Goal: Task Accomplishment & Management: Complete application form

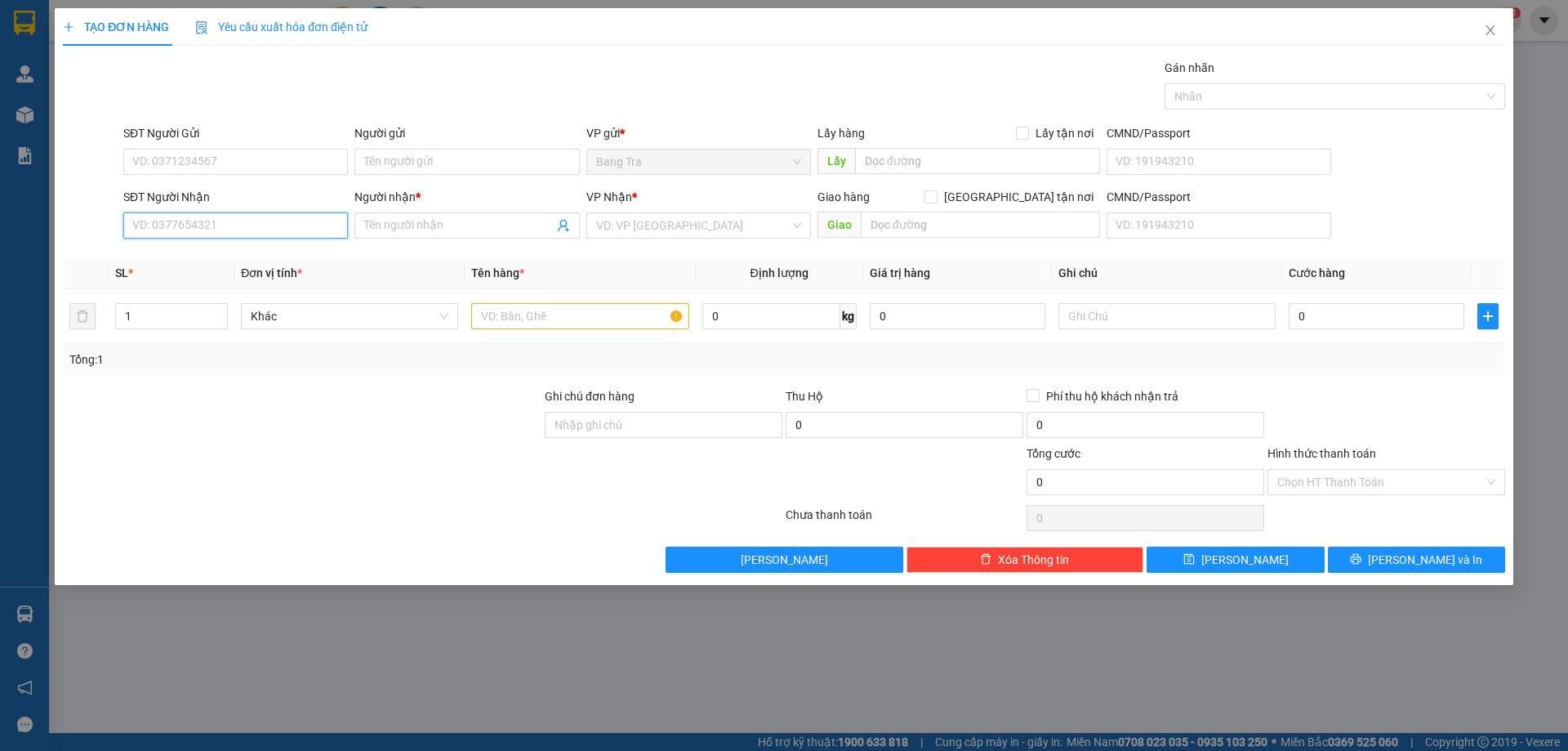
click at [239, 229] on input "SĐT Người Nhận" at bounding box center [235, 225] width 224 height 26
click at [236, 262] on div "0585565595 - Duy" at bounding box center [235, 258] width 205 height 18
type input "0585565595"
type input "Duy"
type input "0585565595"
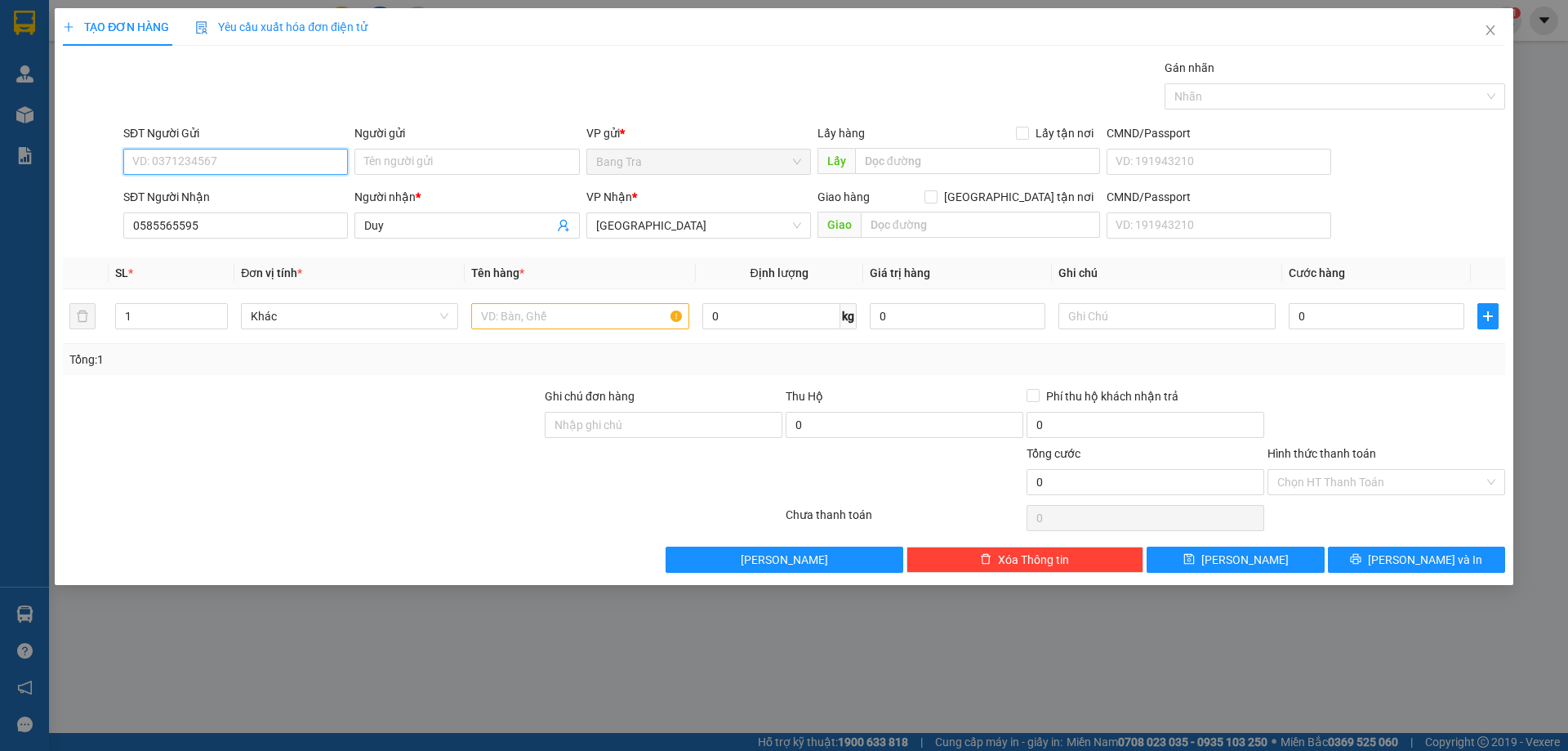
click at [223, 157] on input "SĐT Người Gửi" at bounding box center [235, 162] width 224 height 26
click at [223, 193] on div "0785937973 - minh" at bounding box center [235, 193] width 205 height 18
type input "0785937973"
type input "minh"
click at [563, 316] on input "text" at bounding box center [580, 316] width 218 height 26
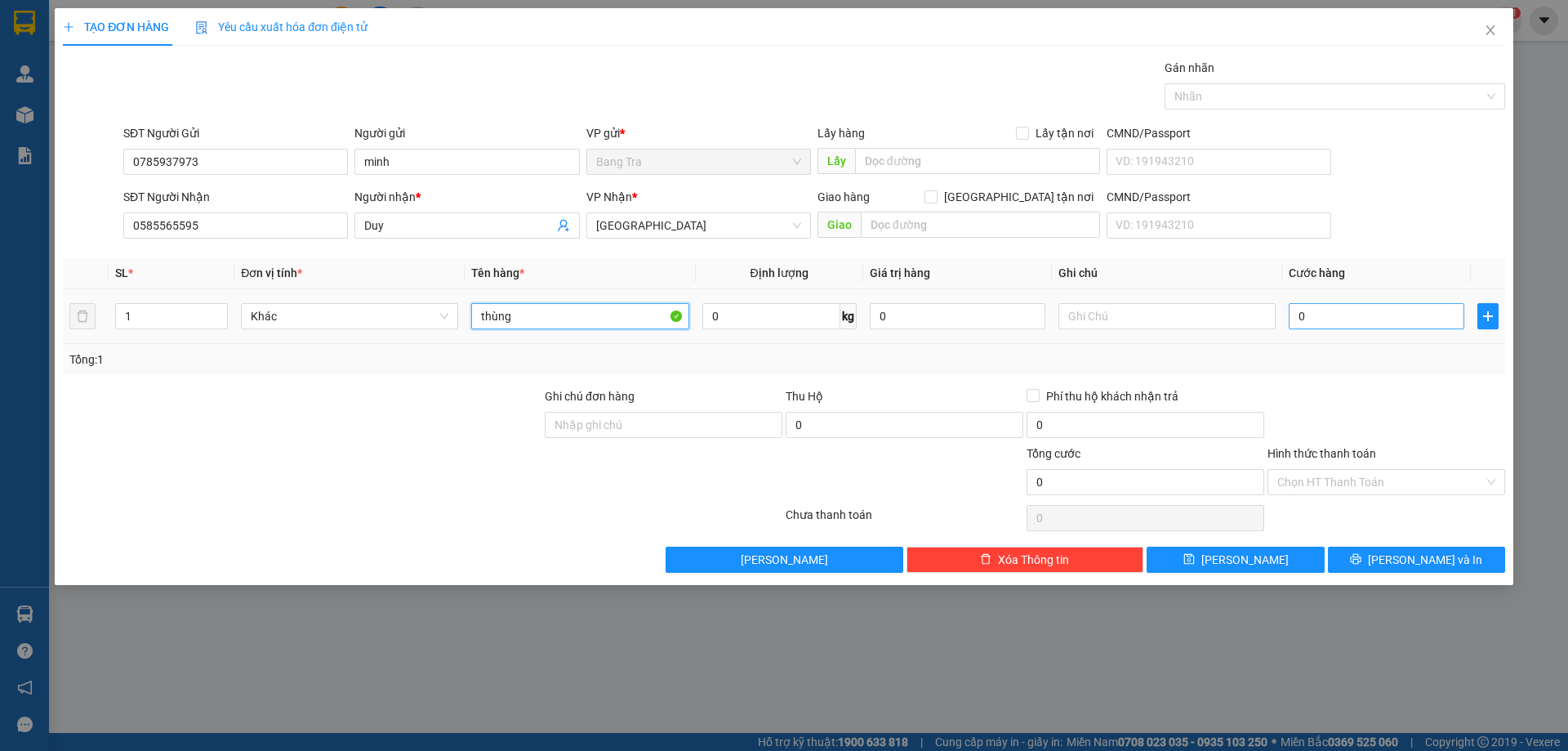
type input "thùng"
click at [1388, 319] on input "0" at bounding box center [1377, 316] width 176 height 26
type input "3"
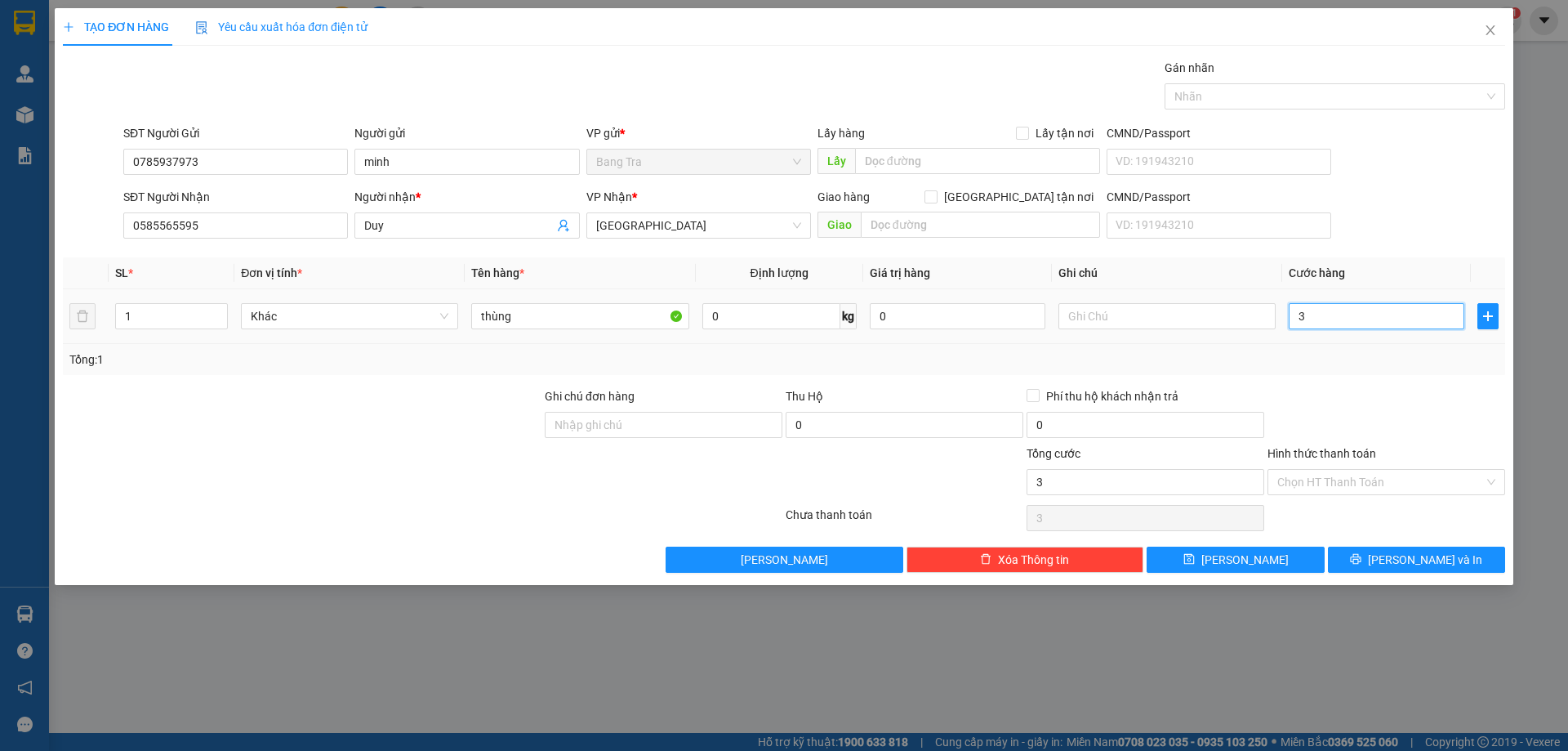
type input "30"
type input "30.000"
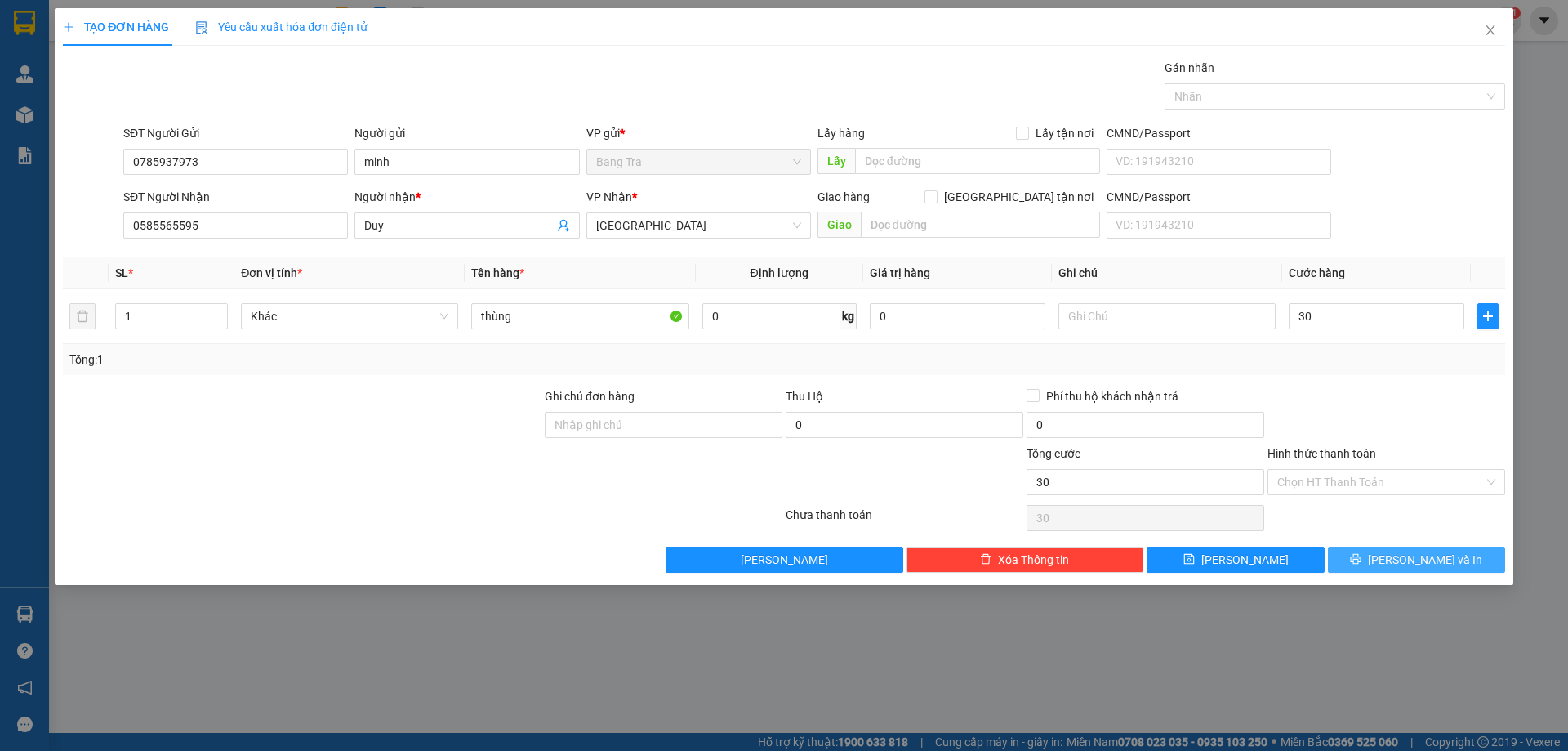
type input "30.000"
click at [1375, 548] on button "[PERSON_NAME] và In" at bounding box center [1416, 559] width 177 height 26
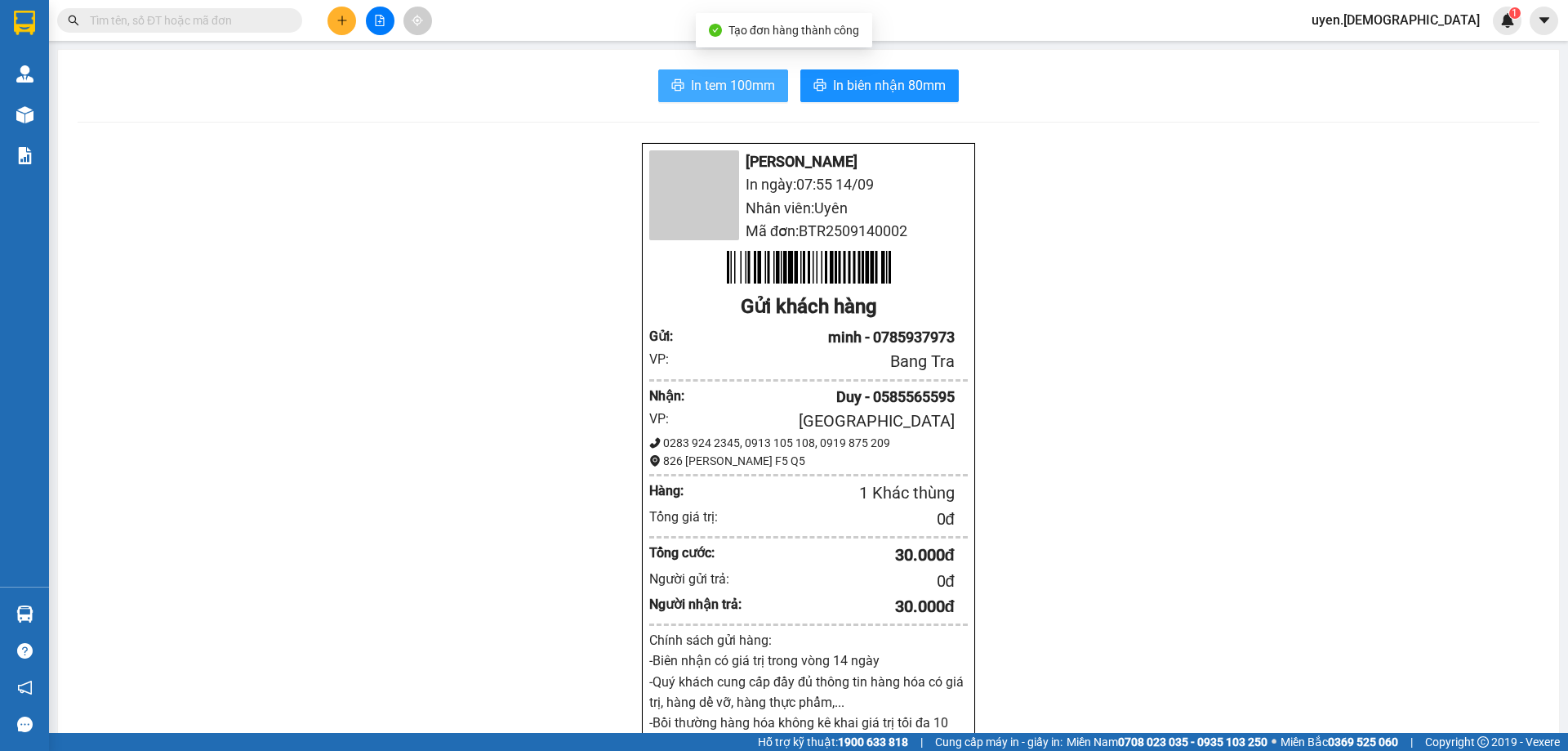
click at [709, 92] on span "In tem 100mm" at bounding box center [733, 85] width 84 height 20
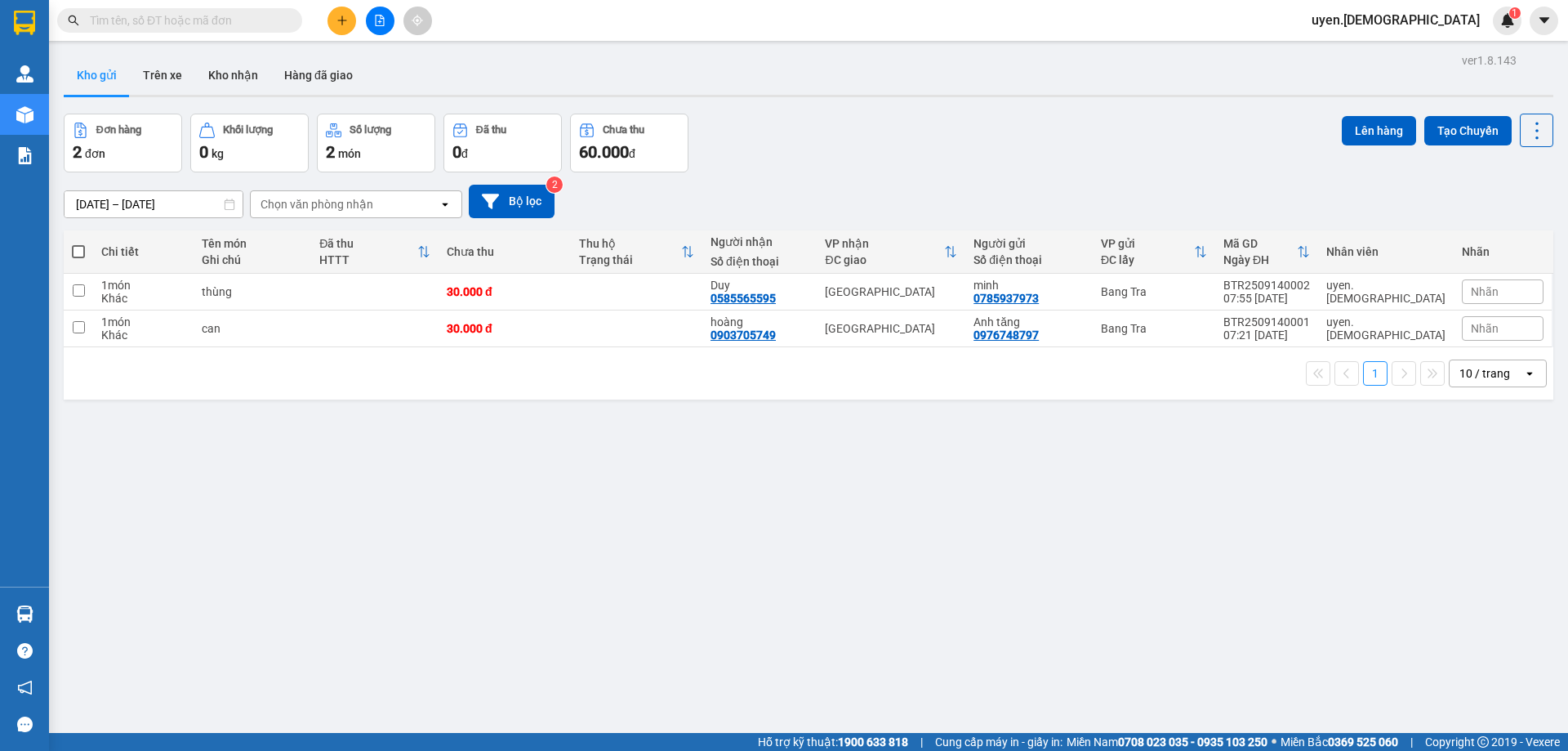
click at [345, 22] on icon "plus" at bounding box center [342, 21] width 12 height 12
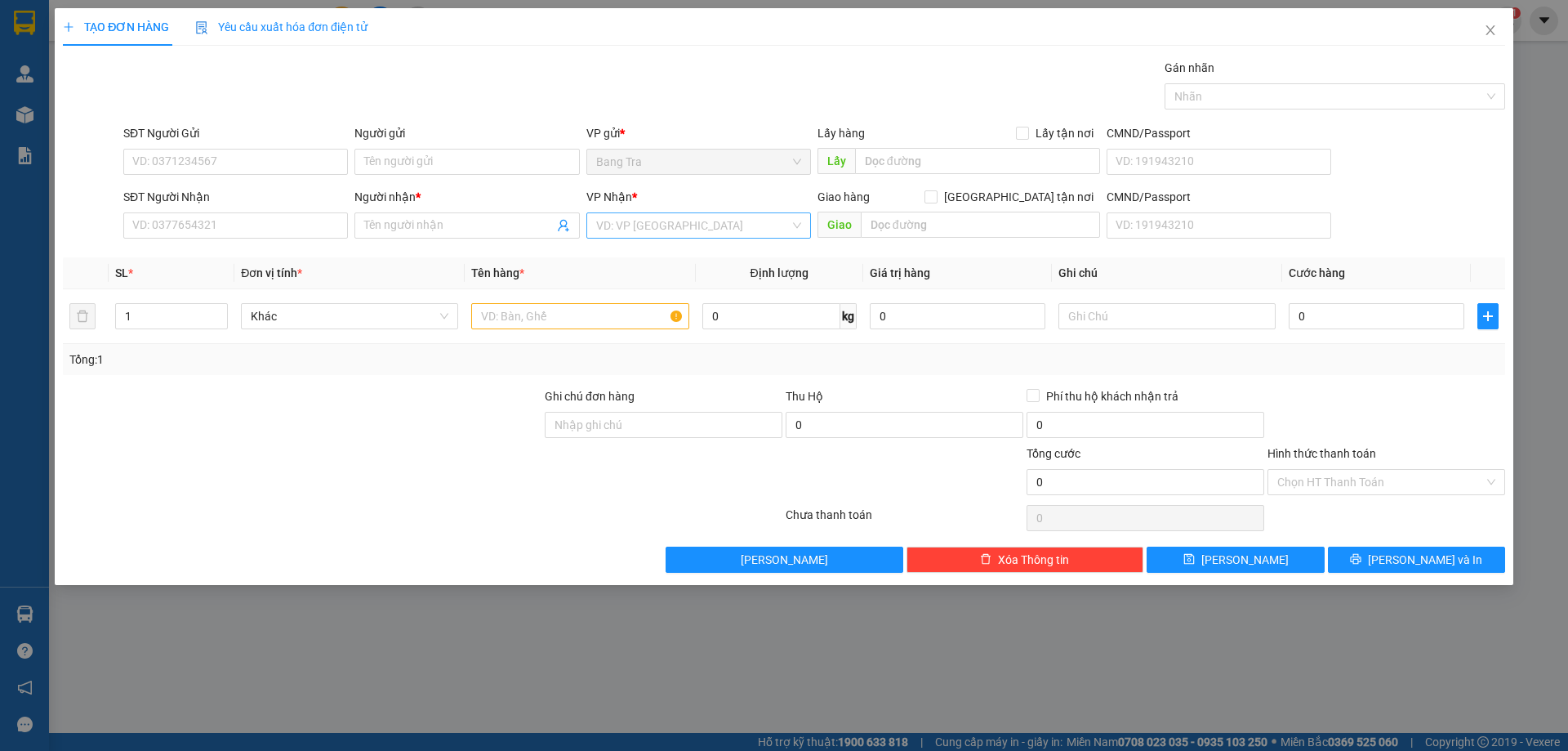
click at [621, 221] on input "search" at bounding box center [692, 225] width 193 height 24
click at [625, 328] on div "[GEOGRAPHIC_DATA]" at bounding box center [698, 336] width 205 height 18
click at [219, 303] on div "1" at bounding box center [172, 316] width 113 height 26
click at [221, 318] on icon "down" at bounding box center [219, 321] width 6 height 6
type input "2"
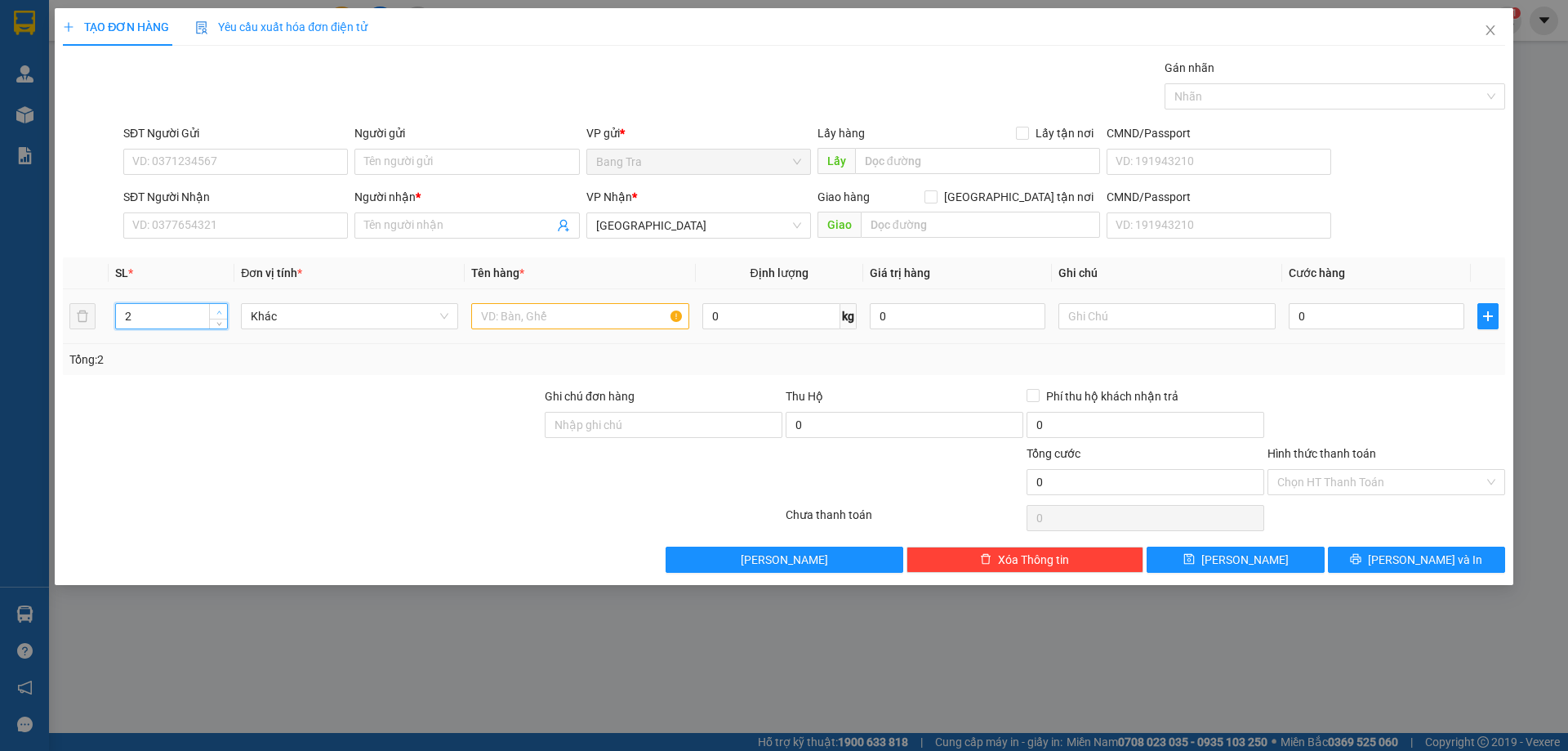
click at [222, 313] on span "up" at bounding box center [219, 312] width 10 height 10
click at [497, 315] on input "text" at bounding box center [580, 316] width 218 height 26
type input "thùng + xóp"
click at [1378, 331] on div "0" at bounding box center [1377, 316] width 176 height 33
click at [1373, 321] on input "0" at bounding box center [1377, 316] width 176 height 26
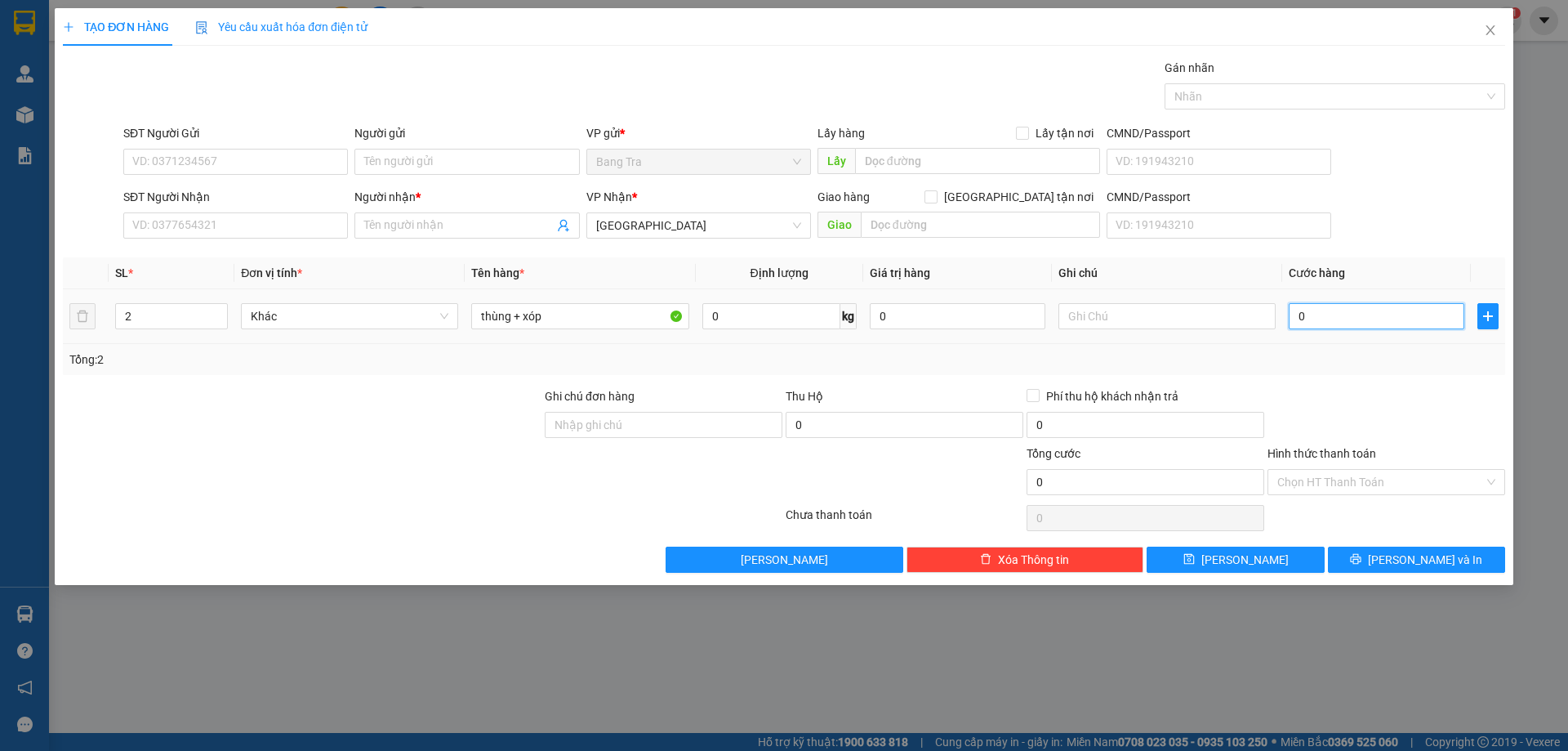
type input "6"
type input "60"
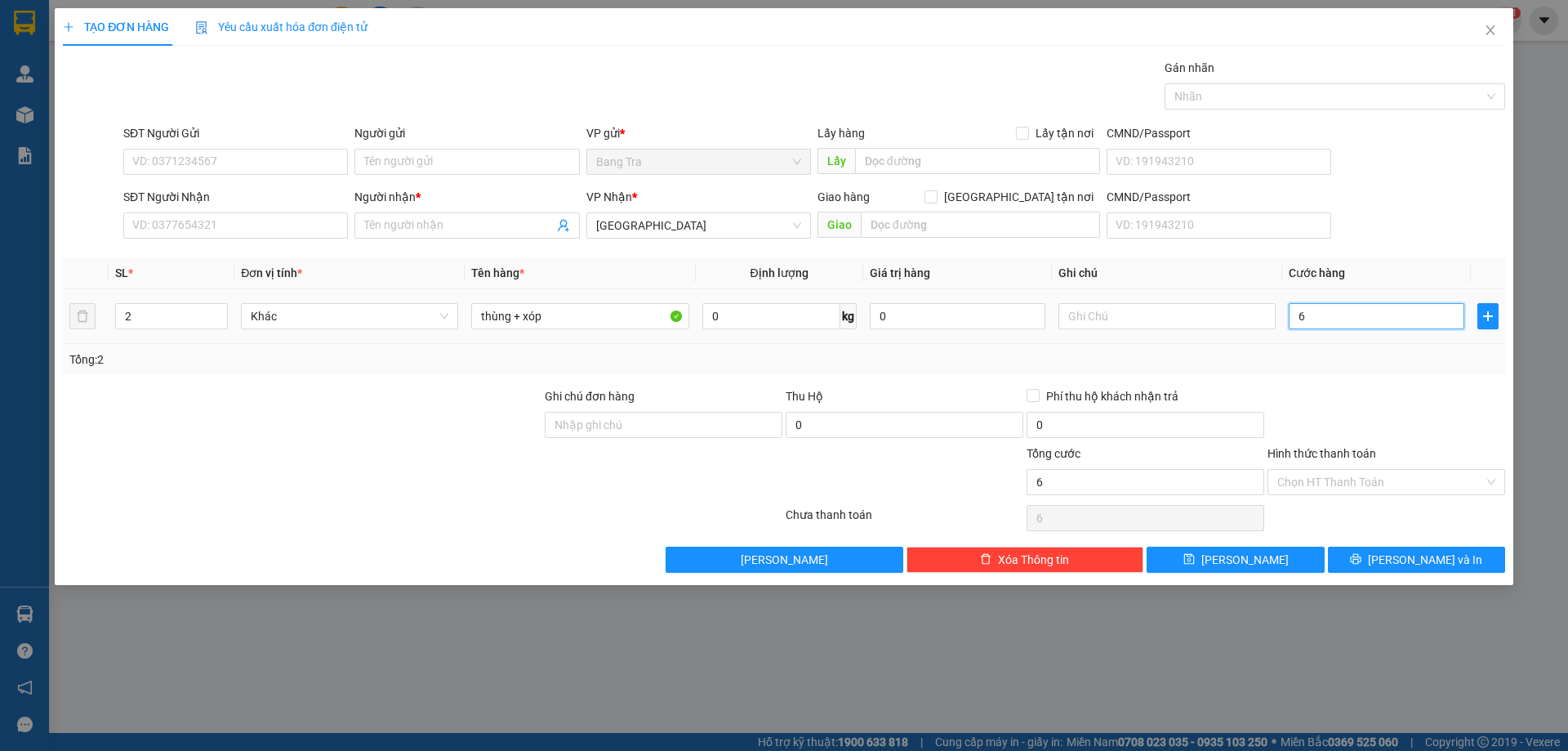
type input "60"
type input "60.000"
click at [225, 234] on input "SĐT Người Nhận" at bounding box center [235, 225] width 224 height 26
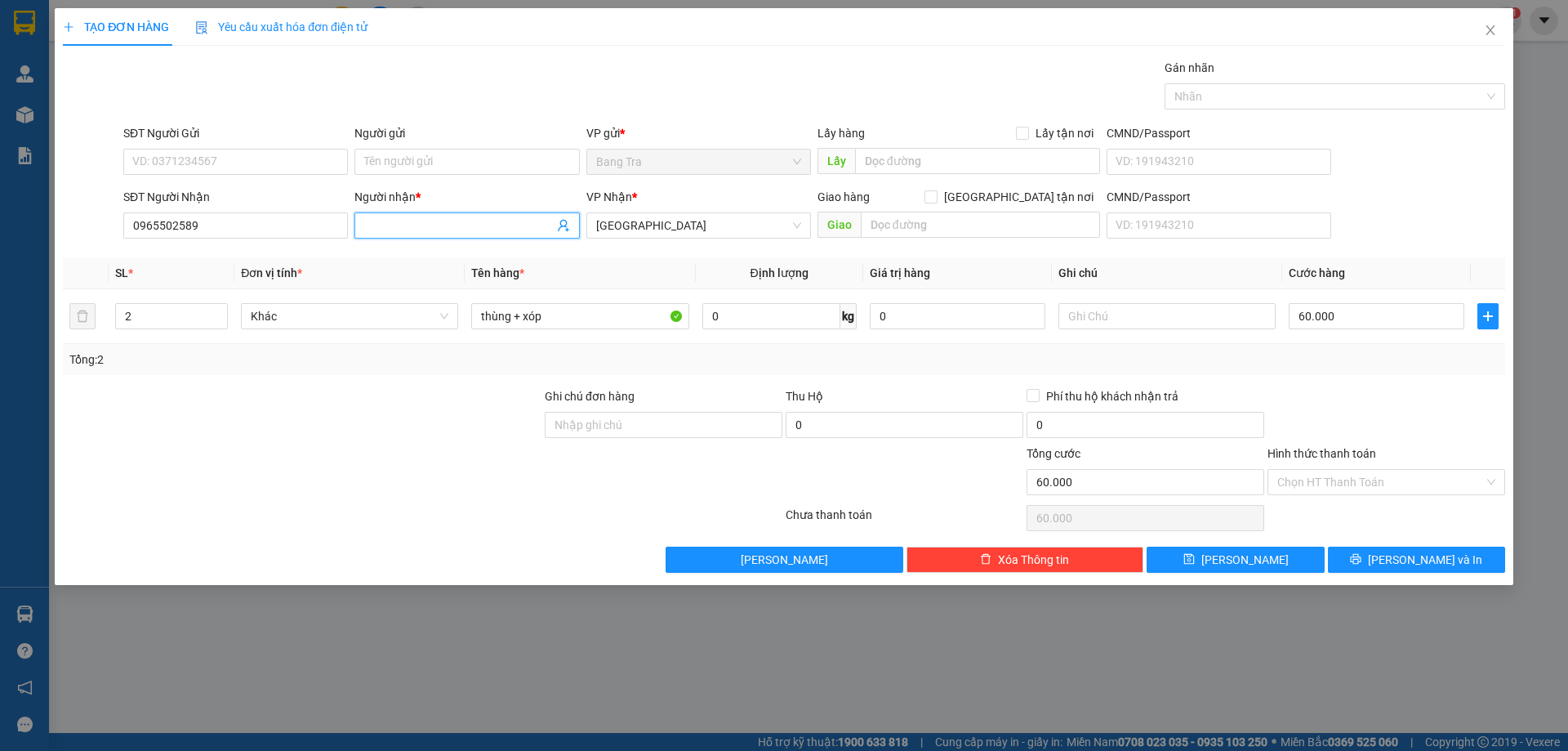
click at [421, 225] on input "Người nhận *" at bounding box center [458, 225] width 188 height 18
click at [166, 223] on input "0965502589" at bounding box center [235, 225] width 224 height 26
type input "0965002589"
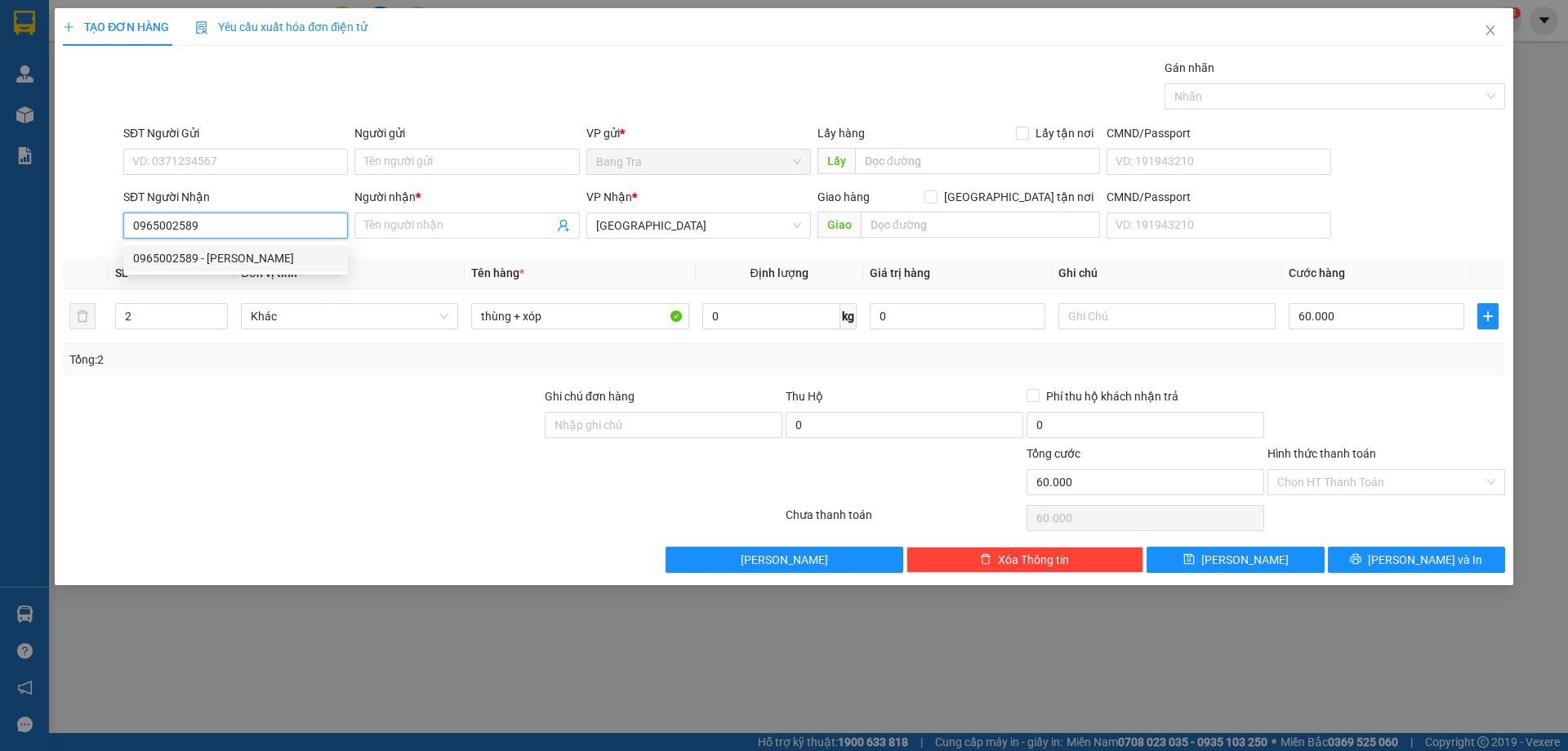
click at [311, 258] on div "0965002589 - Bảo Ngọc" at bounding box center [235, 258] width 205 height 18
type input "Bảo Ngọc"
type input "0965002589"
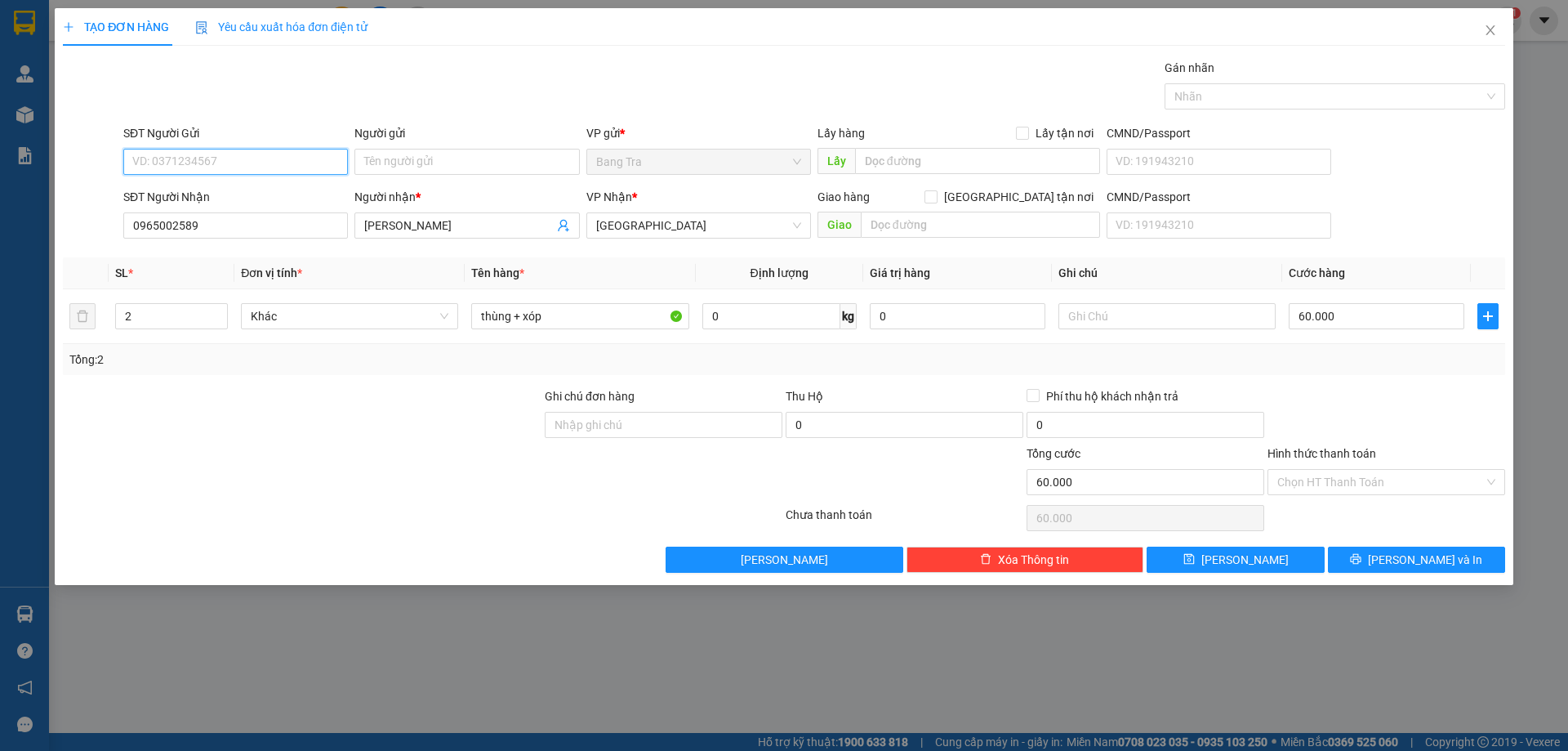
click at [293, 160] on input "SĐT Người Gửi" at bounding box center [235, 162] width 224 height 26
click at [282, 195] on div "0987193102 - Phượng" at bounding box center [235, 193] width 205 height 18
type input "0987193102"
type input "Phượng"
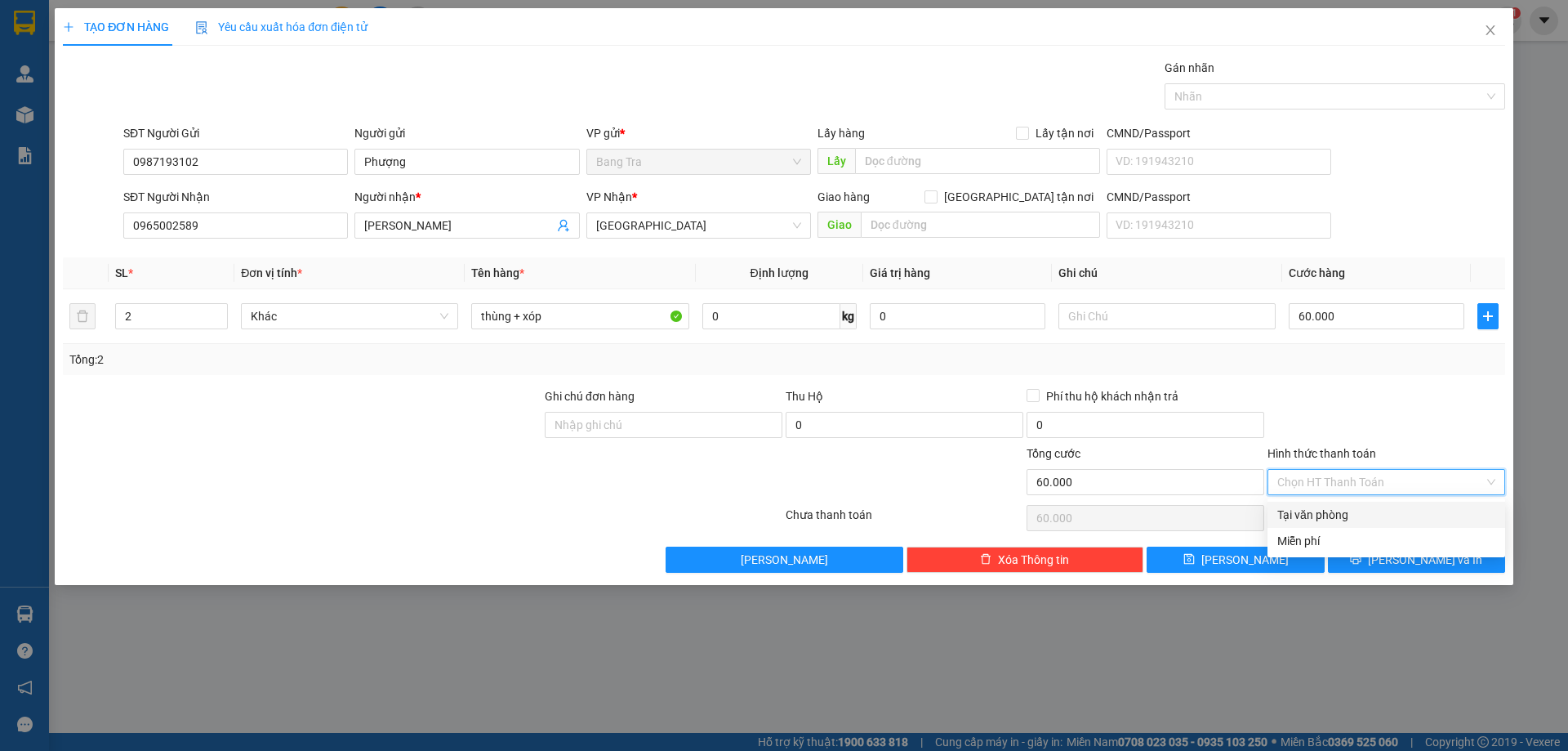
click at [1357, 484] on input "Hình thức thanh toán" at bounding box center [1380, 481] width 207 height 24
click at [1359, 516] on div "Tại văn phòng" at bounding box center [1386, 514] width 218 height 18
type input "0"
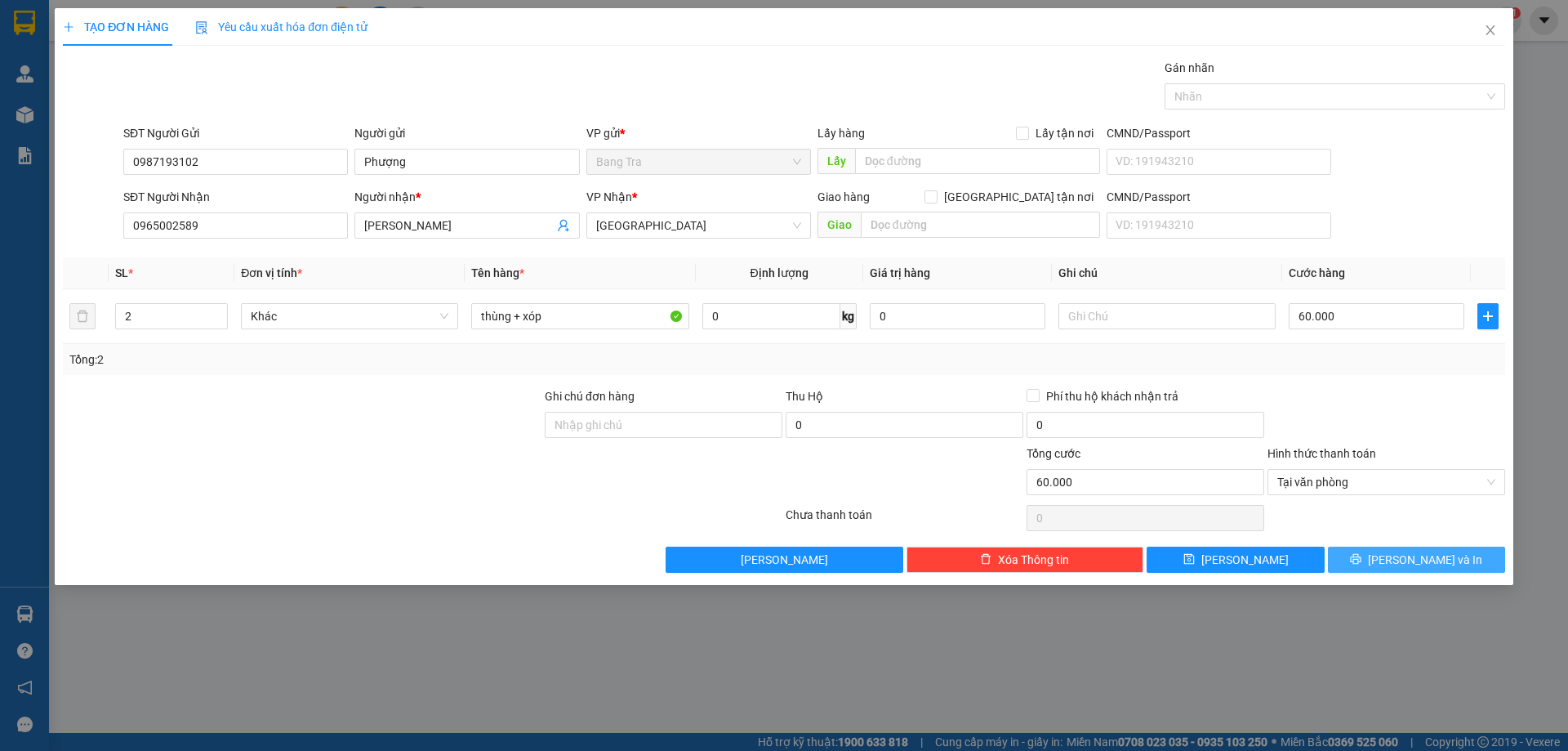
click at [1361, 555] on icon "printer" at bounding box center [1356, 559] width 12 height 12
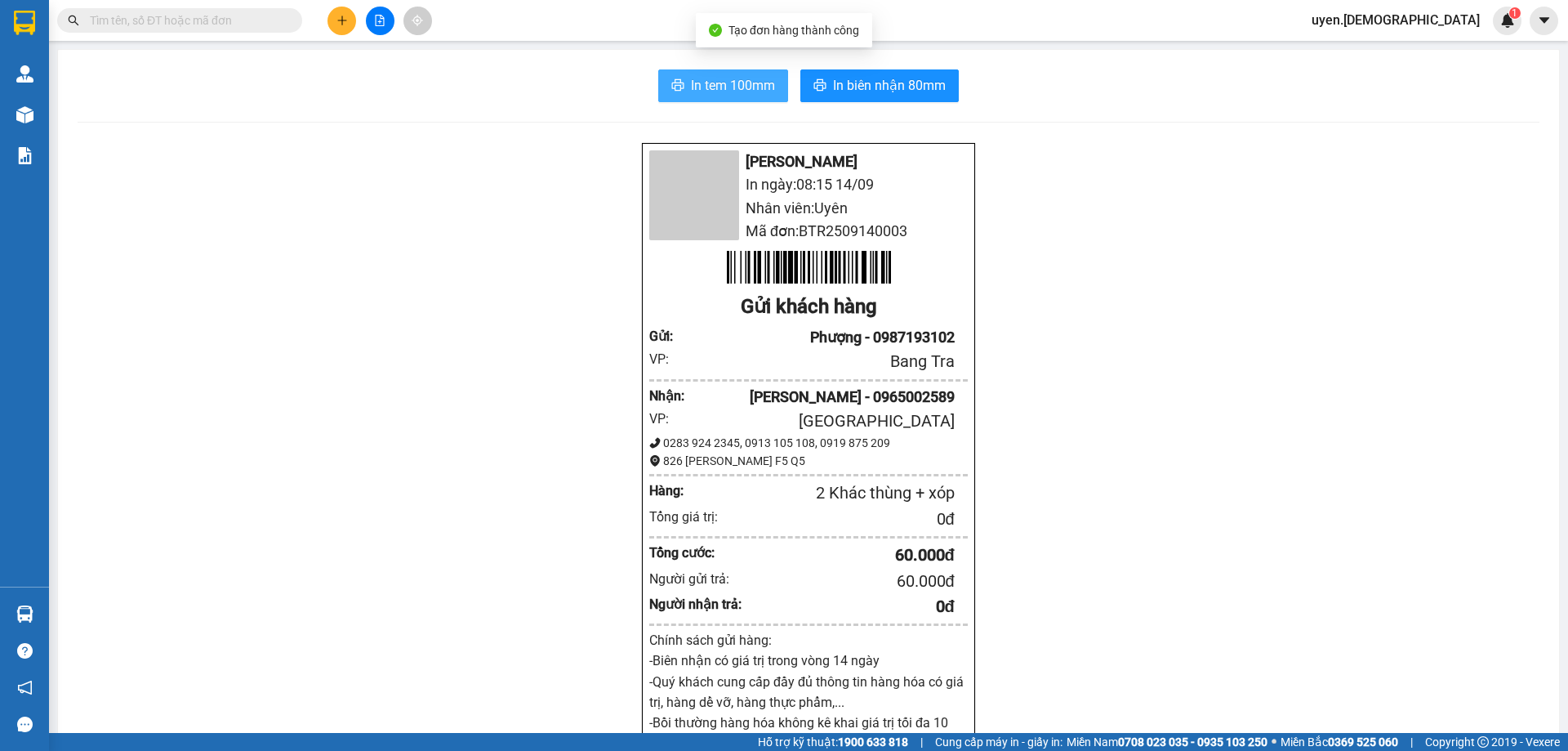
click at [699, 76] on span "In tem 100mm" at bounding box center [733, 85] width 84 height 20
click at [711, 75] on button "In tem 100mm" at bounding box center [722, 85] width 130 height 33
